Goal: Task Accomplishment & Management: Complete application form

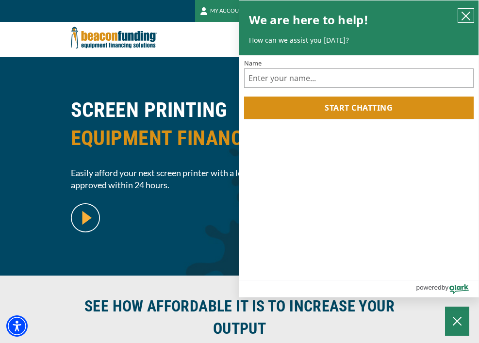
click at [463, 12] on icon "close chatbox" at bounding box center [466, 16] width 8 height 8
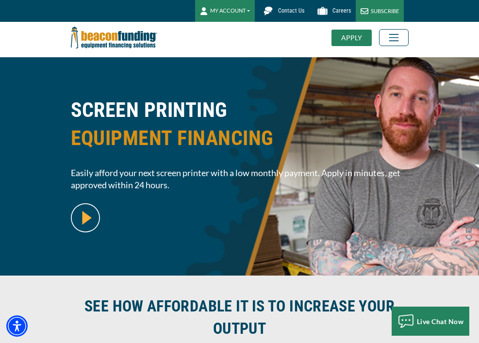
click at [345, 35] on div "APPLY" at bounding box center [352, 38] width 40 height 17
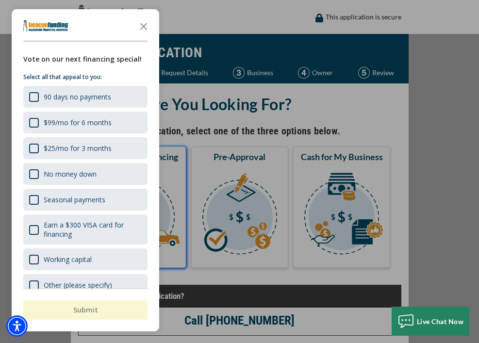
click at [154, 206] on div "Vote on our next financing special! Select all that appeal to you: 90 days no p…" at bounding box center [86, 179] width 148 height 250
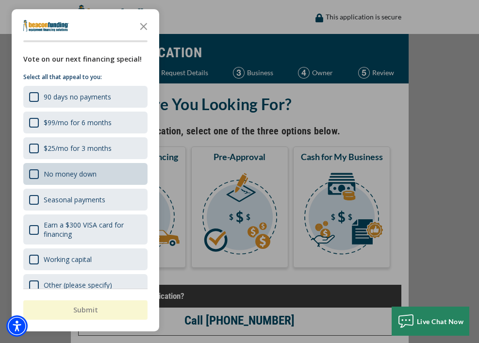
click at [85, 173] on div "No money down" at bounding box center [70, 174] width 53 height 9
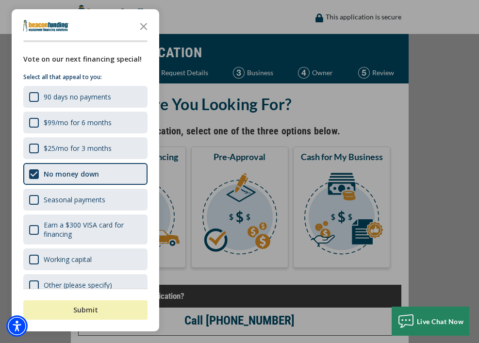
click at [94, 311] on button "Submit" at bounding box center [85, 310] width 124 height 19
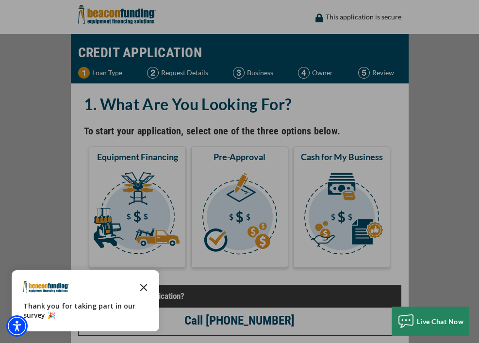
click at [148, 287] on icon "Close the survey" at bounding box center [143, 286] width 19 height 19
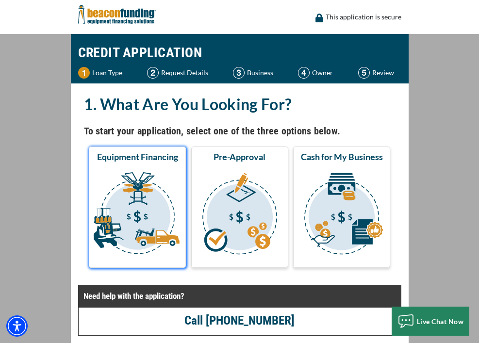
click at [141, 230] on img "submit" at bounding box center [137, 215] width 93 height 97
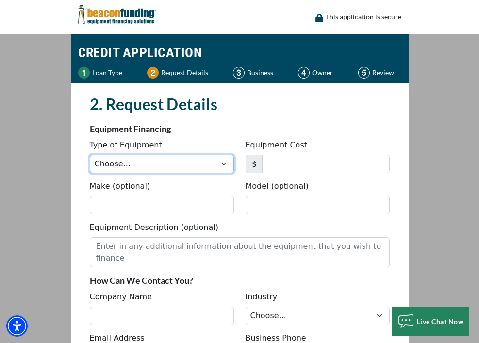
select select "2"
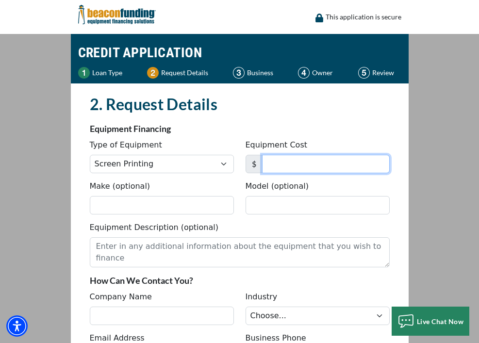
click at [286, 164] on input "Equipment Cost" at bounding box center [326, 164] width 128 height 18
type input "5,000"
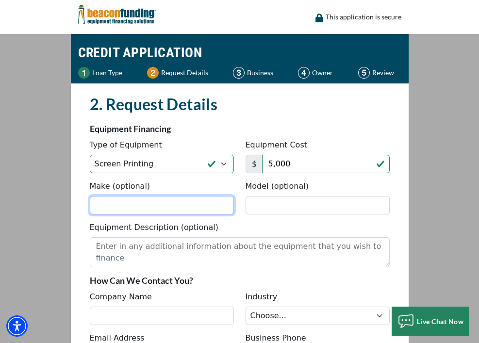
click at [124, 209] on input "Make (optional)" at bounding box center [162, 205] width 144 height 18
type input "vas tech"
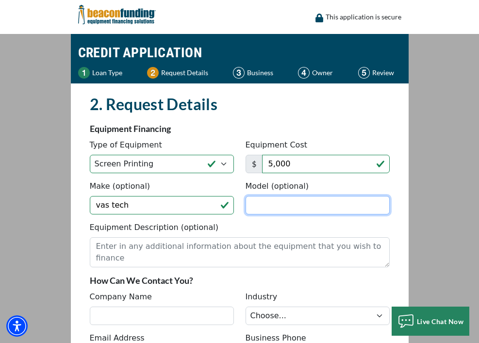
drag, startPoint x: 124, startPoint y: 209, endPoint x: 283, endPoint y: 210, distance: 158.4
click at [283, 210] on input "Model (optional)" at bounding box center [318, 205] width 144 height 18
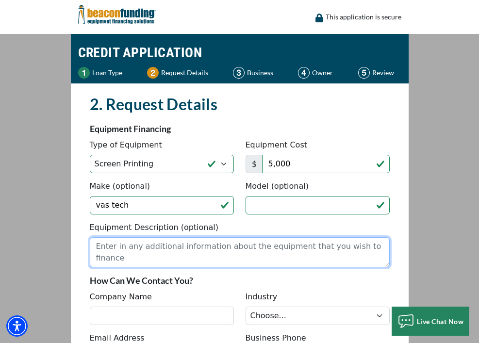
click at [152, 250] on textarea "Equipment Description (optional)" at bounding box center [240, 253] width 300 height 30
type textarea "exposure unit and dryer"
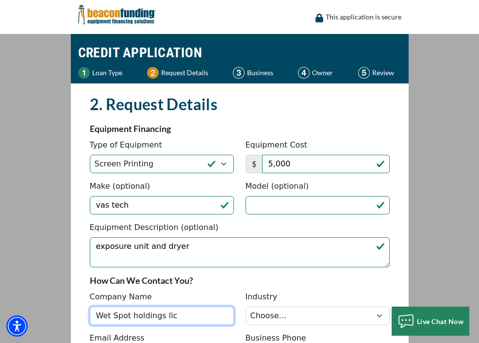
type input "Wet Spot holdings llc"
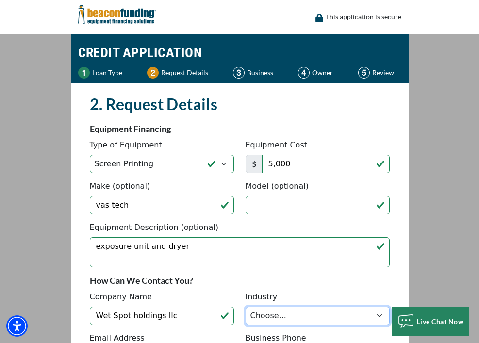
select select "5"
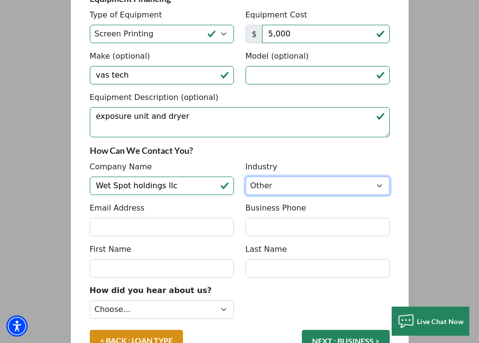
scroll to position [137, 0]
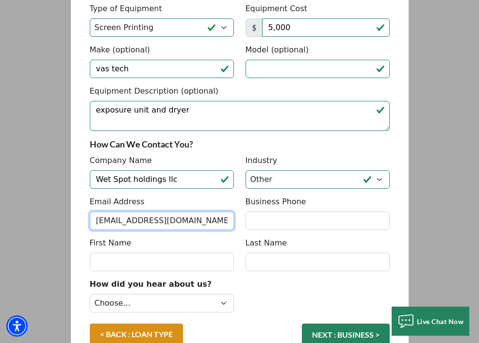
type input "rickcornwell@gmail.com"
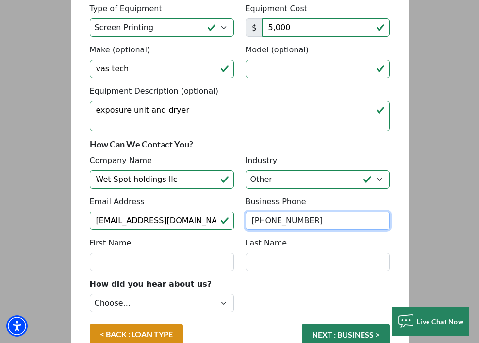
type input "(678) 314-7575"
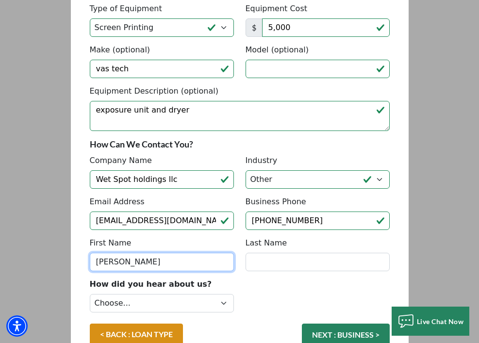
click at [136, 262] on input "Richrd" at bounding box center [162, 262] width 144 height 18
type input "[PERSON_NAME]"
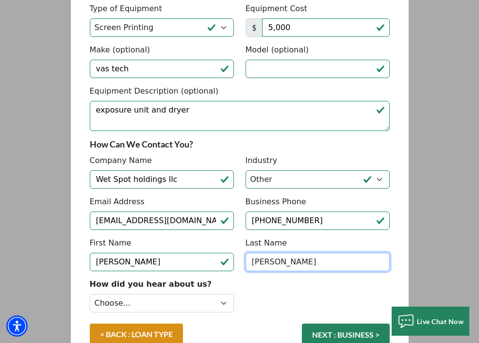
type input "[PERSON_NAME]"
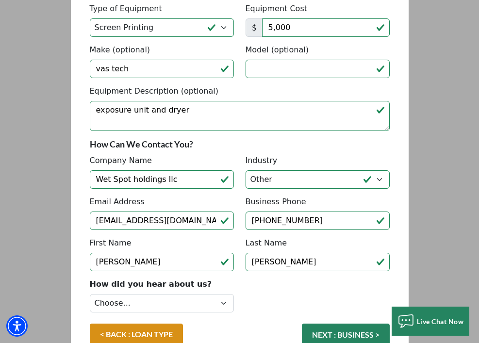
click at [211, 281] on div "How did you hear about us? Choose... Internet Search Vendor Referral Word of Mo…" at bounding box center [162, 298] width 156 height 38
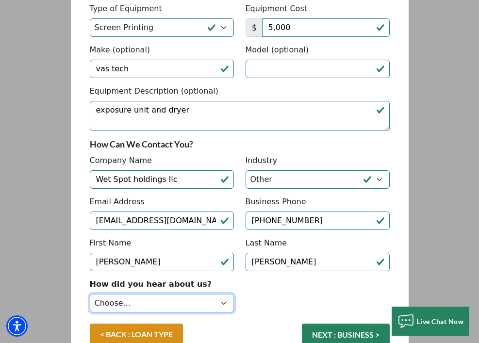
select select "14"
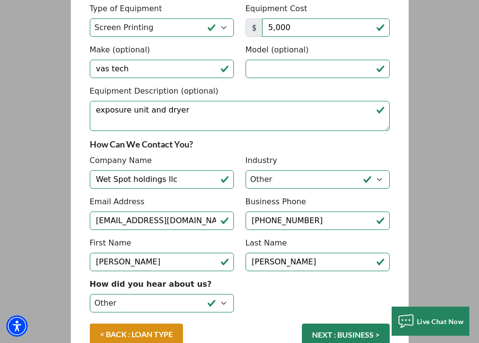
click at [422, 270] on main "CREDIT APPLICATION Loan Type Request Details Business Owner Review" at bounding box center [239, 250] width 479 height 704
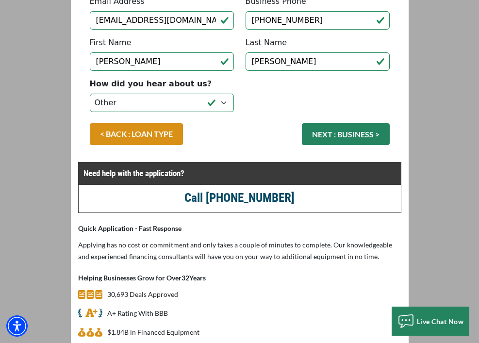
scroll to position [344, 0]
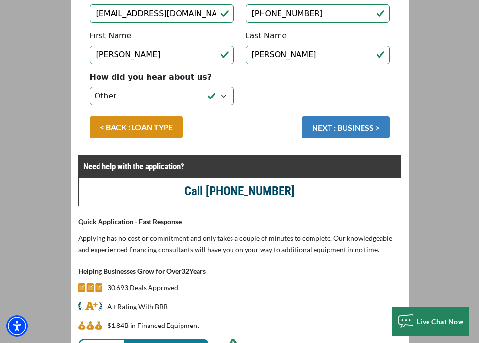
click at [338, 133] on button "NEXT : BUSINESS >" at bounding box center [346, 128] width 88 height 22
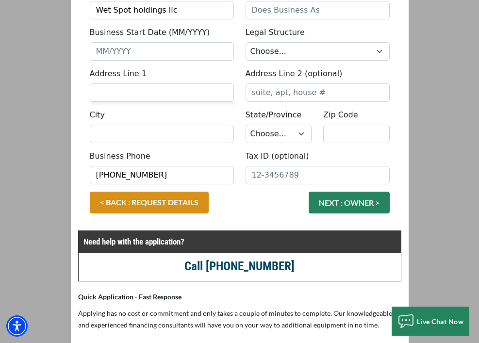
scroll to position [138, 0]
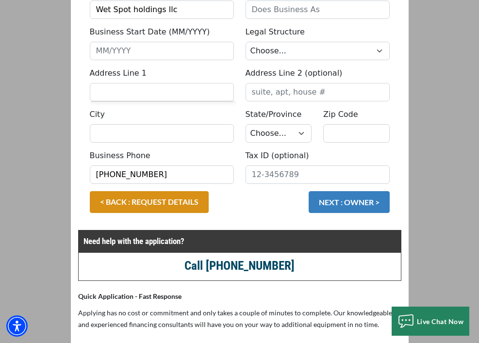
click at [338, 204] on button "NEXT : OWNER >" at bounding box center [349, 202] width 81 height 22
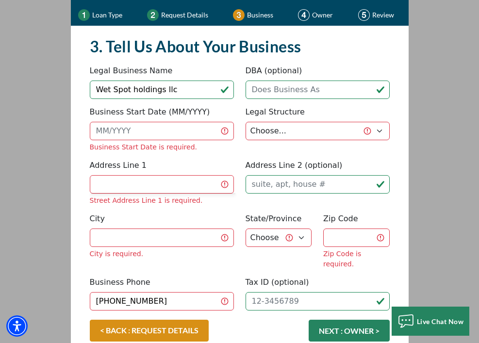
scroll to position [57, 0]
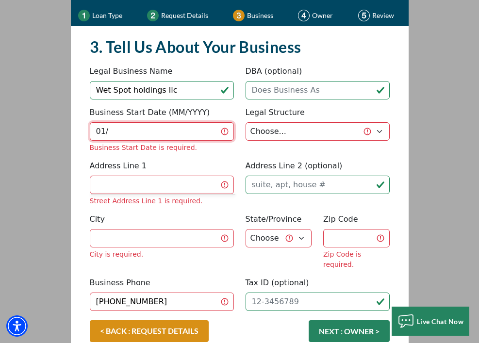
type input "0"
type input "01/2022"
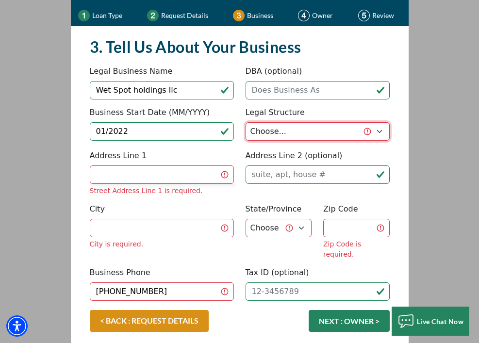
select select "2"
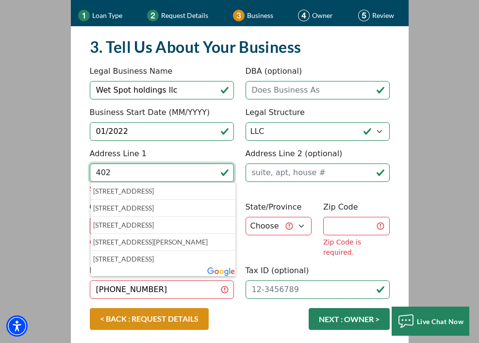
type input "4022"
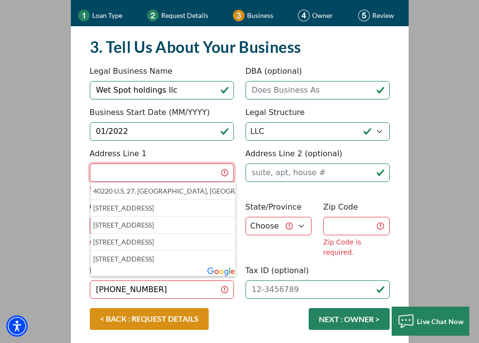
type input "4022 SW 14th AVE"
type input "Cape Coral"
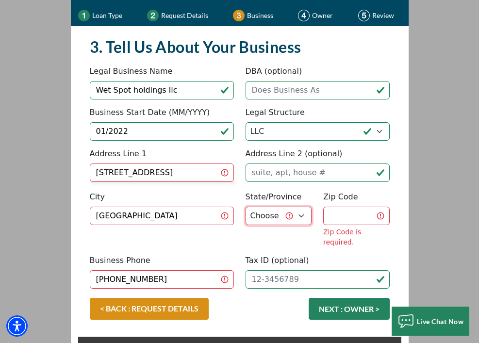
select select "11"
type input "33914"
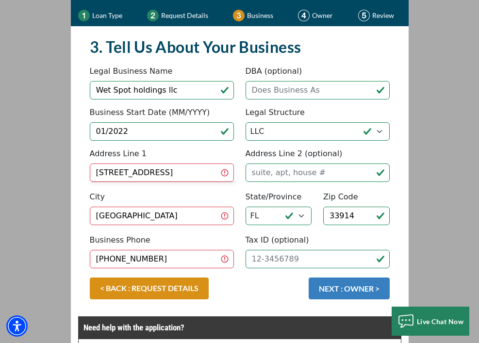
click at [341, 287] on button "NEXT : OWNER >" at bounding box center [349, 289] width 81 height 22
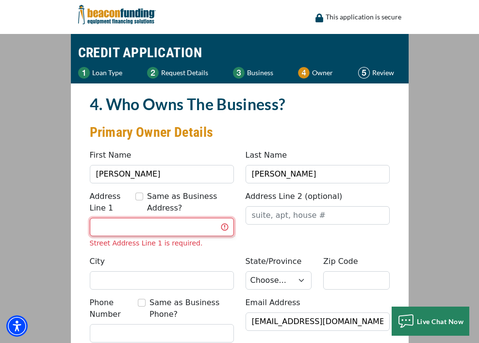
click at [115, 228] on input "Address Line 1" at bounding box center [162, 227] width 144 height 18
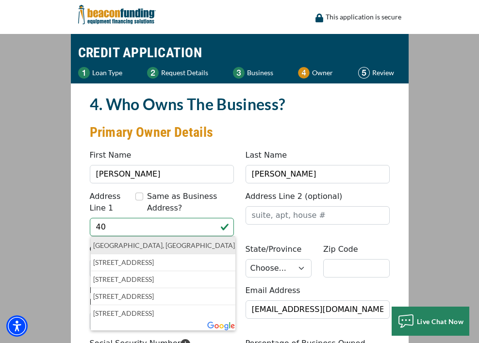
click at [216, 242] on p "[GEOGRAPHIC_DATA], [GEOGRAPHIC_DATA], [GEOGRAPHIC_DATA], [GEOGRAPHIC_DATA]" at bounding box center [163, 246] width 140 height 12
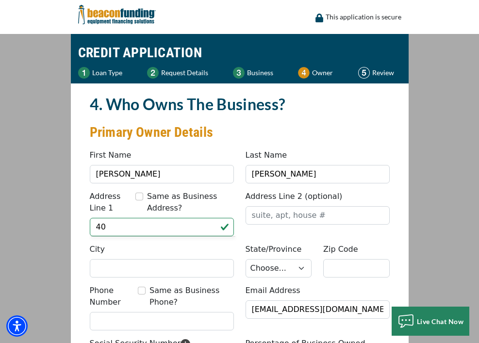
type input "Southwest 40th Terrace"
type input "Cape Coral"
select select "11"
type input "33914"
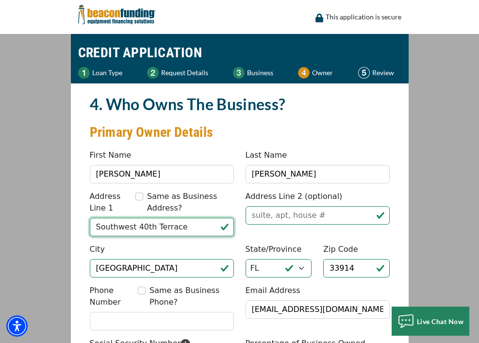
click at [181, 232] on input "Southwest 40th Terrace" at bounding box center [162, 227] width 144 height 18
drag, startPoint x: 199, startPoint y: 230, endPoint x: 78, endPoint y: 234, distance: 121.5
click at [78, 234] on div "4. Who Owns The Business? Primary Owner Details Something went wrong, please tr…" at bounding box center [240, 275] width 324 height 364
drag, startPoint x: 188, startPoint y: 230, endPoint x: 62, endPoint y: 226, distance: 126.4
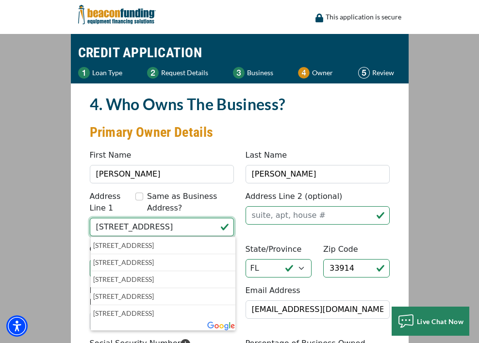
type input "4022 sw 14th"
type input "4022 SW 14th AVE"
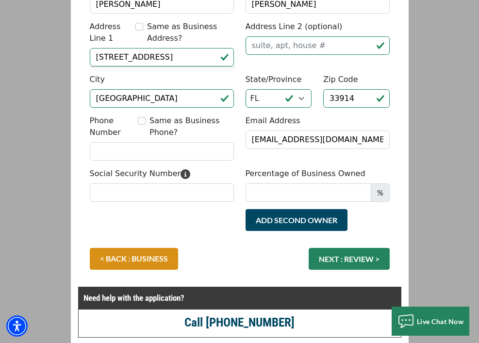
scroll to position [172, 0]
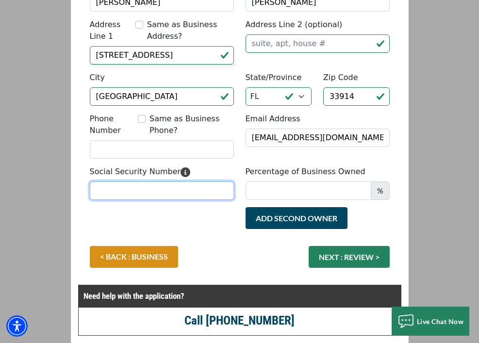
click at [119, 191] on input "Social Security Number" at bounding box center [162, 191] width 144 height 18
type input "547-29-7266"
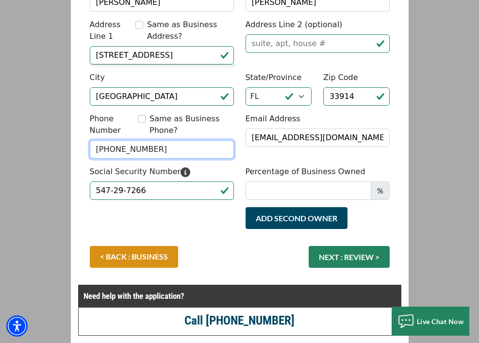
type input "(678) 314-7575"
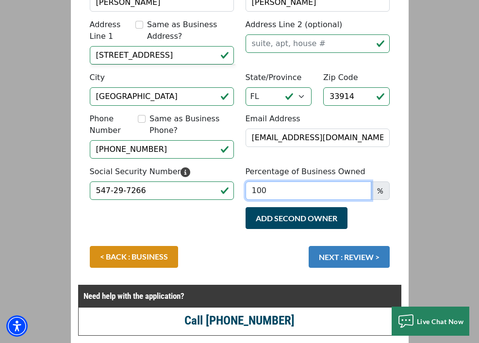
type input "100"
click at [366, 261] on button "NEXT : REVIEW >" at bounding box center [349, 257] width 81 height 22
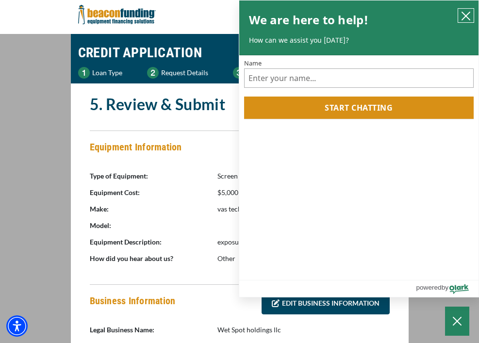
click at [462, 15] on icon "close chatbox" at bounding box center [466, 16] width 10 height 10
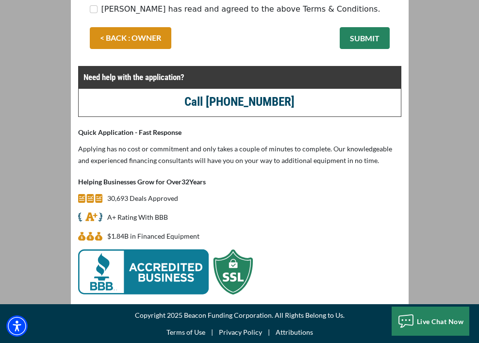
scroll to position [780, 0]
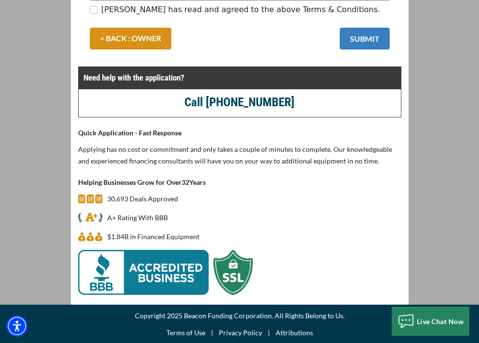
click at [366, 42] on button "SUBMIT" at bounding box center [365, 39] width 50 height 22
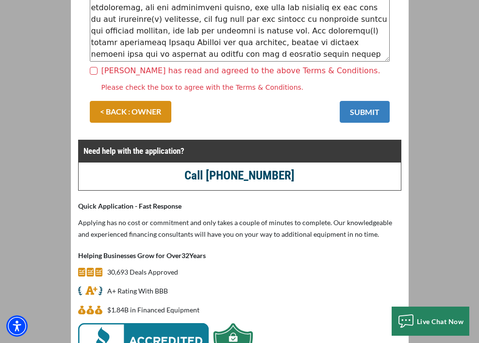
scroll to position [712, 0]
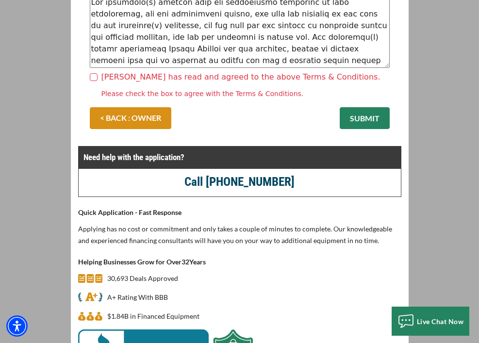
click at [91, 78] on input "Richard Cornwell has read and agreed to the above Terms & Conditions." at bounding box center [94, 77] width 8 height 8
checkbox input "true"
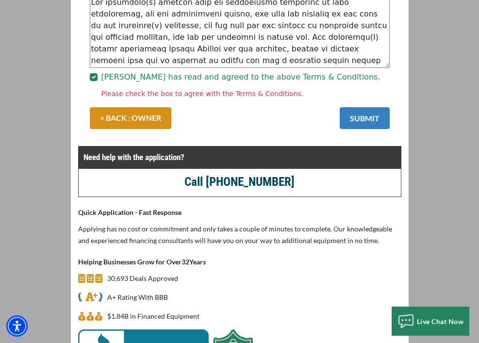
click at [361, 117] on button "SUBMIT" at bounding box center [365, 118] width 50 height 22
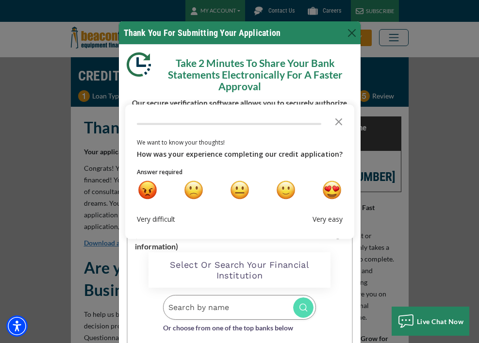
click at [214, 313] on input "Search by name" at bounding box center [239, 307] width 153 height 25
type input "chase"
drag, startPoint x: 215, startPoint y: 311, endPoint x: 307, endPoint y: 306, distance: 92.5
click at [307, 306] on img at bounding box center [303, 308] width 20 height 20
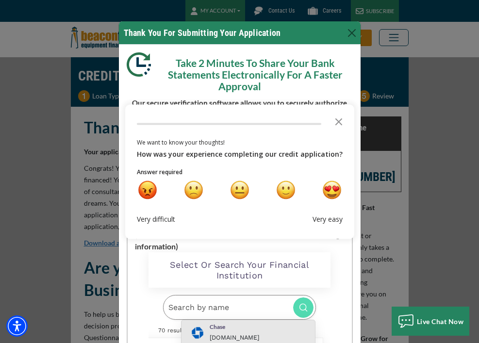
type input "Chase Glassdoor Display"
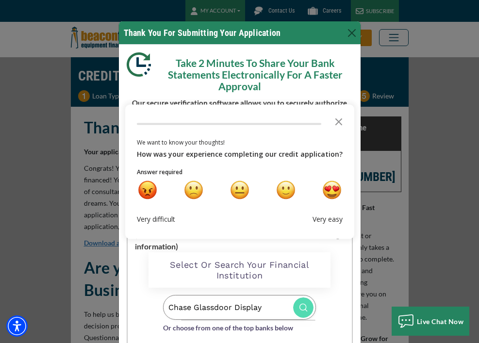
click at [327, 304] on div "Chase Glassdoor Display Or choose from one of the top banks below" at bounding box center [240, 318] width 182 height 61
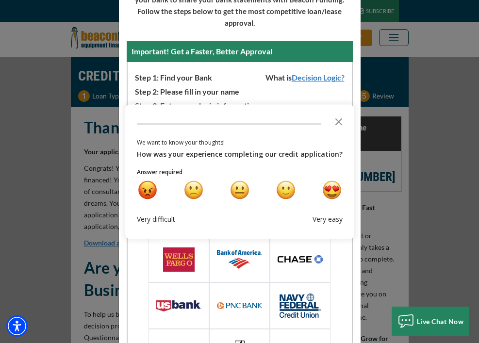
scroll to position [116, 0]
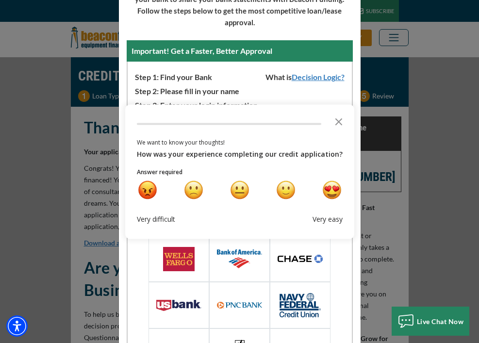
click at [308, 253] on div at bounding box center [300, 259] width 61 height 47
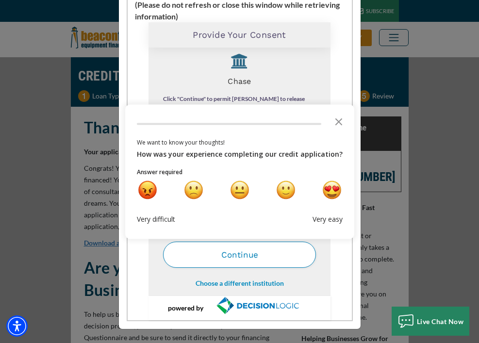
scroll to position [230, 0]
click at [247, 255] on button "Continue" at bounding box center [239, 255] width 153 height 26
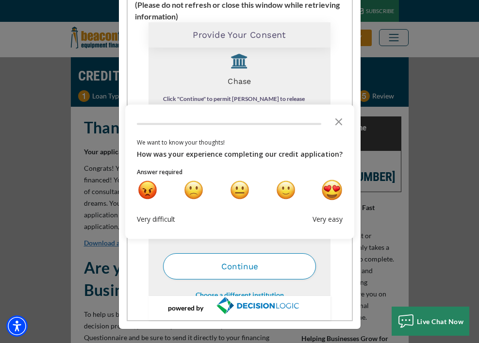
scroll to position [0, 0]
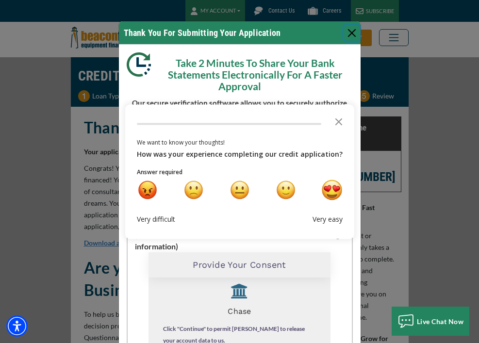
click at [332, 194] on div "very happy" at bounding box center [332, 190] width 20 height 20
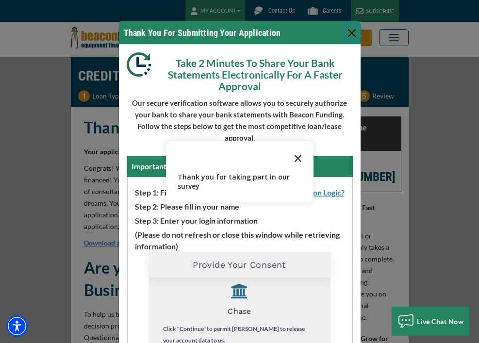
click at [296, 158] on icon "Close the survey" at bounding box center [298, 157] width 19 height 19
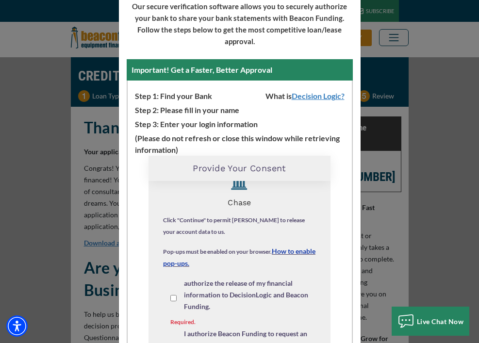
scroll to position [21, 0]
click at [173, 296] on input "I agree to the Terms and Conditions and authorize the release of my financial i…" at bounding box center [174, 299] width 6 height 6
checkbox input "true"
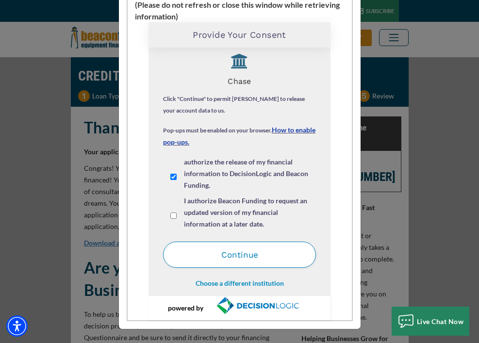
scroll to position [230, 0]
click at [244, 257] on button "Continue" at bounding box center [239, 255] width 153 height 26
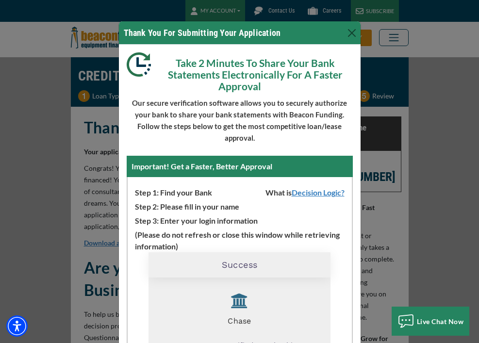
scroll to position [0, 0]
click at [348, 33] on button "Close" at bounding box center [352, 33] width 16 height 16
